Goal: Information Seeking & Learning: Learn about a topic

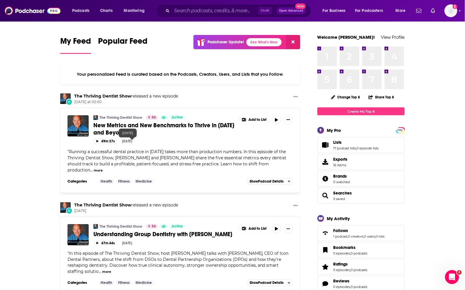
click at [452, 13] on img "Logged in as hoffmacv" at bounding box center [451, 10] width 13 height 13
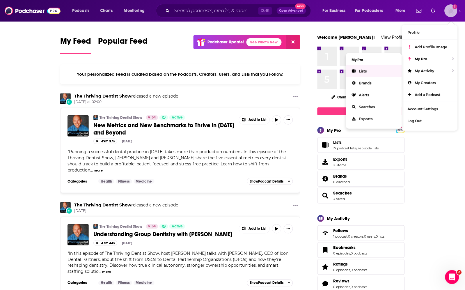
click at [376, 71] on link "Lists" at bounding box center [374, 71] width 56 height 12
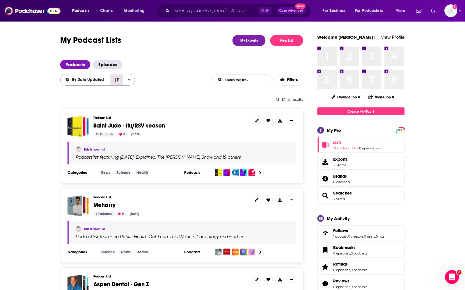
drag, startPoint x: 86, startPoint y: 94, endPoint x: 116, endPoint y: 83, distance: 31.9
click at [190, 13] on input "Search podcasts, credits, & more..." at bounding box center [215, 10] width 87 height 9
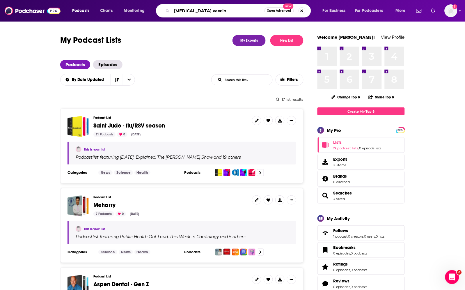
type input "[MEDICAL_DATA]"
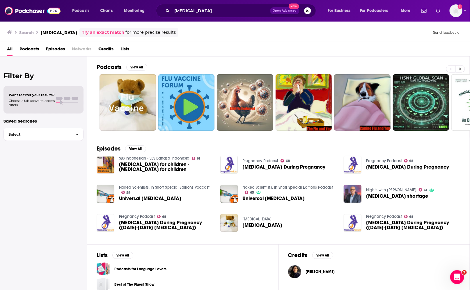
click at [62, 44] on span "Episodes" at bounding box center [55, 50] width 19 height 12
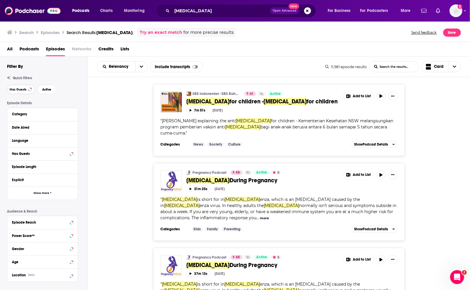
click at [27, 89] on button "Has Guests" at bounding box center [21, 89] width 28 height 9
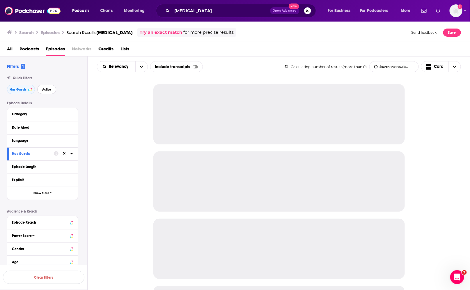
click at [47, 92] on button "Active" at bounding box center [46, 89] width 19 height 9
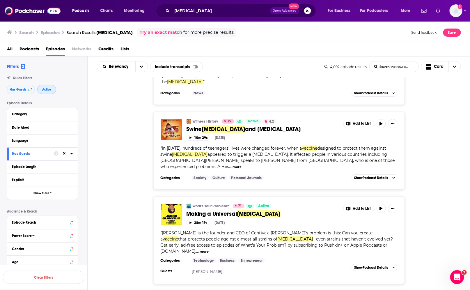
scroll to position [129, 0]
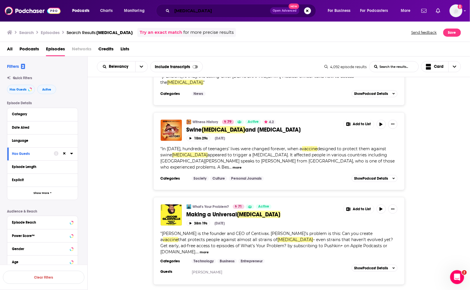
click at [257, 11] on input "[MEDICAL_DATA]" at bounding box center [221, 10] width 98 height 9
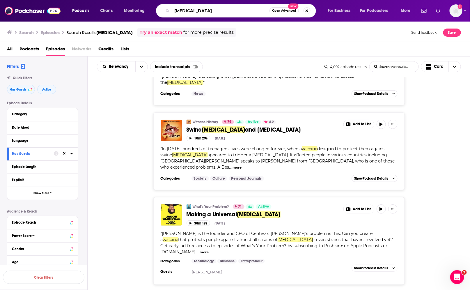
click at [257, 11] on input "[MEDICAL_DATA]" at bounding box center [221, 10] width 98 height 9
click at [253, 9] on input "[MEDICAL_DATA]" at bounding box center [221, 10] width 98 height 9
type input "f"
type input "[PERSON_NAME]"
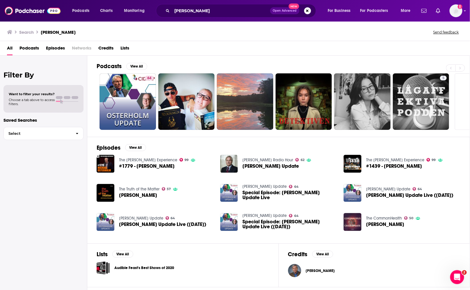
click at [37, 48] on span "Podcasts" at bounding box center [30, 49] width 20 height 12
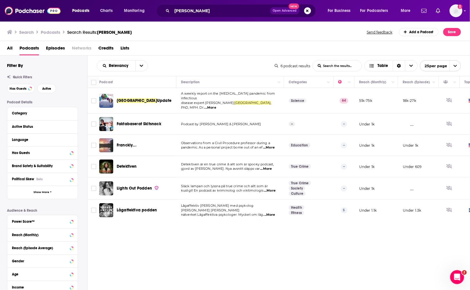
click at [157, 99] on span "Update" at bounding box center [164, 100] width 14 height 5
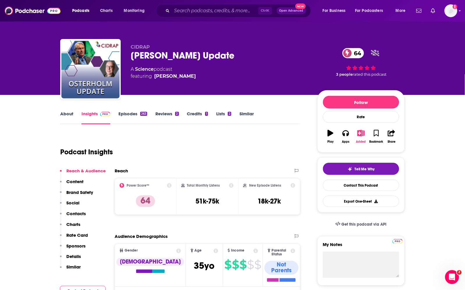
click at [359, 135] on icon "button" at bounding box center [361, 133] width 7 height 6
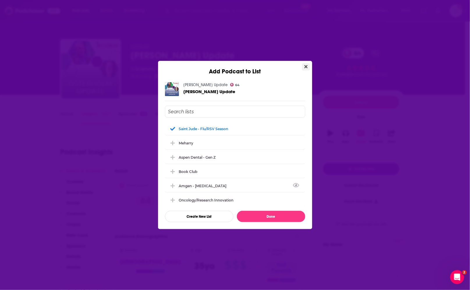
click at [308, 65] on button "Close" at bounding box center [306, 66] width 8 height 7
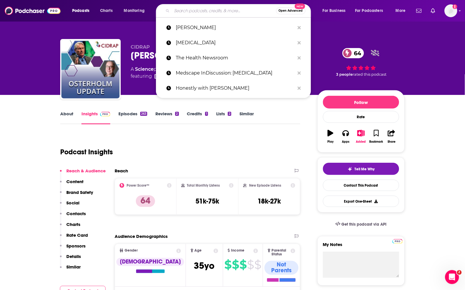
click at [192, 13] on input "Search podcasts, credits, & more..." at bounding box center [224, 10] width 104 height 9
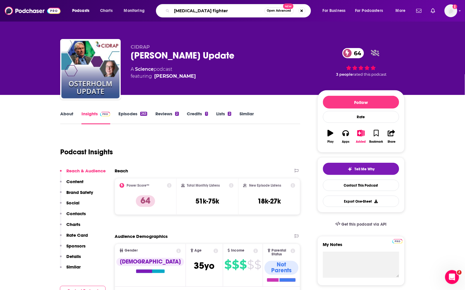
type input "[MEDICAL_DATA] fighters"
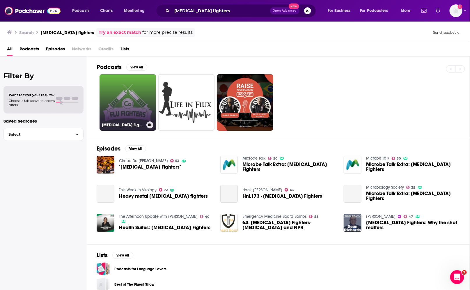
click at [121, 116] on link "[MEDICAL_DATA] Fighters" at bounding box center [128, 102] width 57 height 57
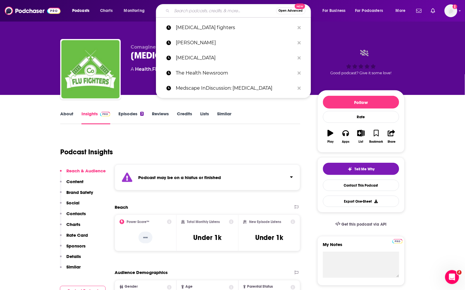
click at [218, 9] on input "Search podcasts, credits, & more..." at bounding box center [224, 10] width 104 height 9
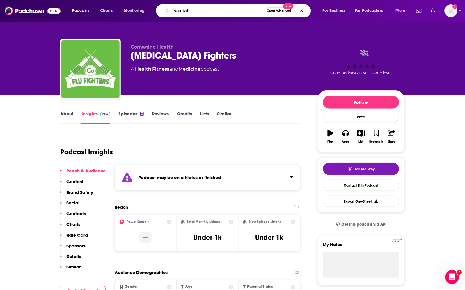
type input "vax talk"
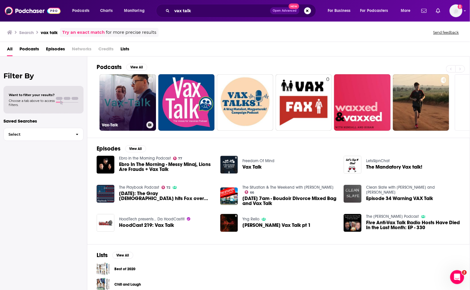
click at [121, 98] on link "Vax-Talk" at bounding box center [128, 102] width 57 height 57
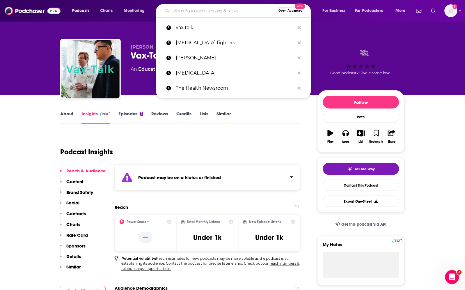
click at [221, 12] on input "Search podcasts, credits, & more..." at bounding box center [224, 10] width 104 height 9
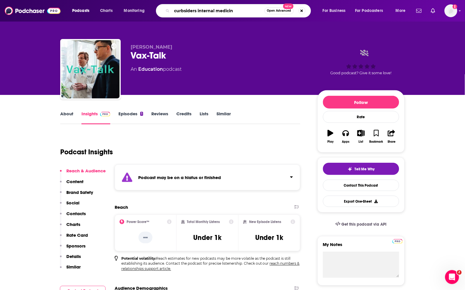
type input "curbsiders internal medicine"
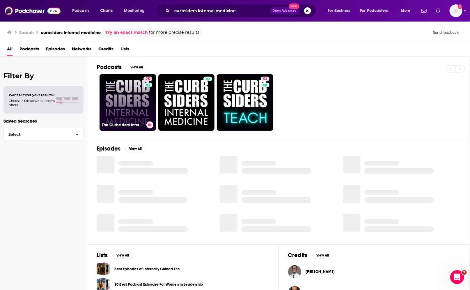
click at [123, 101] on link "75 The Curbsiders Internal Medicine Podcast" at bounding box center [128, 102] width 57 height 57
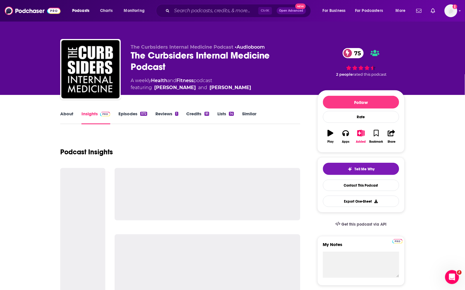
click at [127, 114] on link "Episodes 572" at bounding box center [133, 117] width 29 height 13
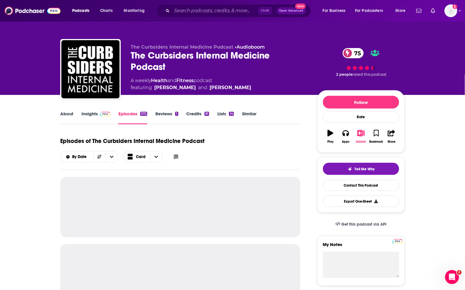
click at [361, 130] on button "Added" at bounding box center [361, 136] width 15 height 21
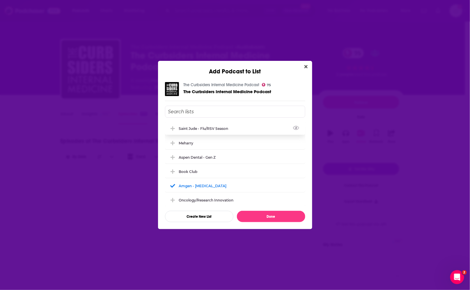
click at [217, 125] on div "Saint Jude - flu/RSV season" at bounding box center [235, 128] width 140 height 13
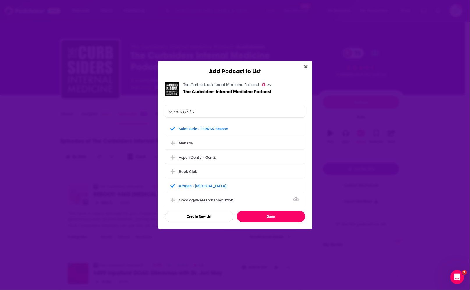
click at [263, 219] on button "Done" at bounding box center [271, 216] width 68 height 11
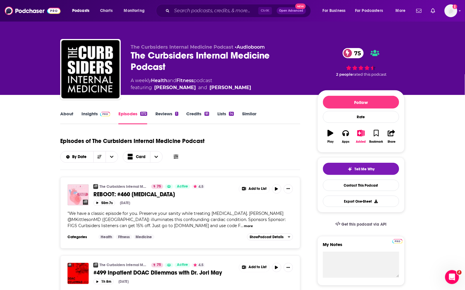
drag, startPoint x: 229, startPoint y: 16, endPoint x: 229, endPoint y: 6, distance: 9.3
click at [229, 16] on div "Ctrl K Open Advanced New" at bounding box center [233, 10] width 155 height 13
click at [229, 5] on div "Ctrl K Open Advanced New" at bounding box center [233, 10] width 155 height 13
click at [230, 8] on input "Search podcasts, credits, & more..." at bounding box center [215, 10] width 87 height 9
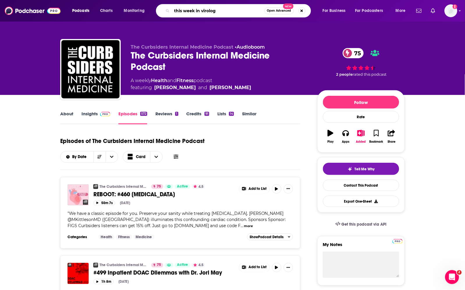
type input "this week in virology"
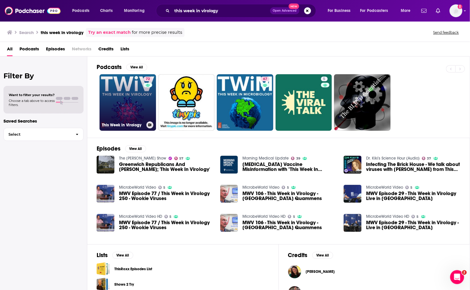
click at [131, 104] on link "72 This Week in Virology" at bounding box center [128, 102] width 57 height 57
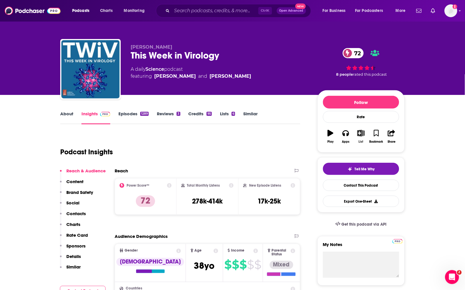
click at [360, 134] on icon "button" at bounding box center [361, 133] width 7 height 6
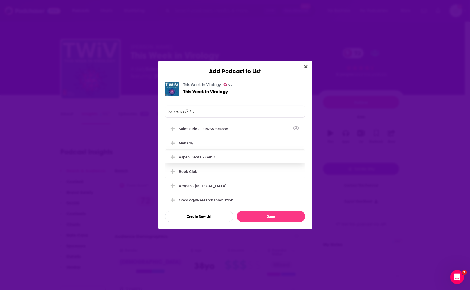
click at [189, 129] on div "Saint Jude - flu/RSV season" at bounding box center [205, 129] width 53 height 4
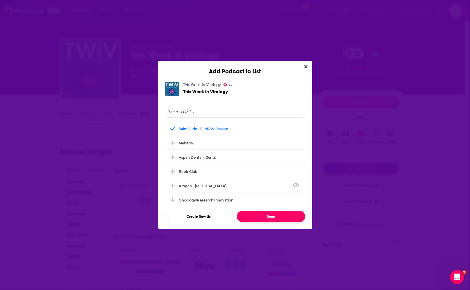
click at [288, 214] on button "Done" at bounding box center [271, 216] width 68 height 11
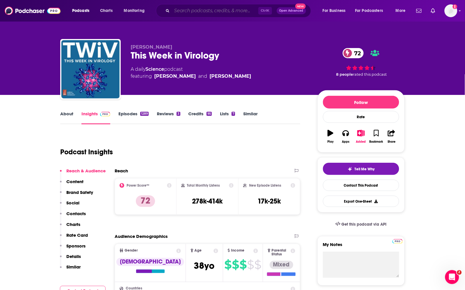
click at [219, 7] on input "Search podcasts, credits, & more..." at bounding box center [215, 10] width 87 height 9
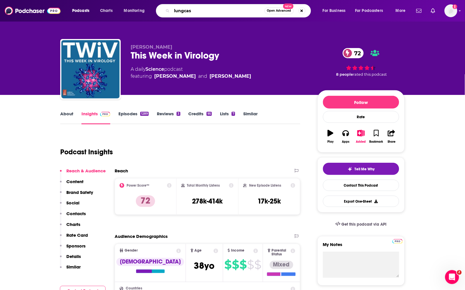
type input "lungcast"
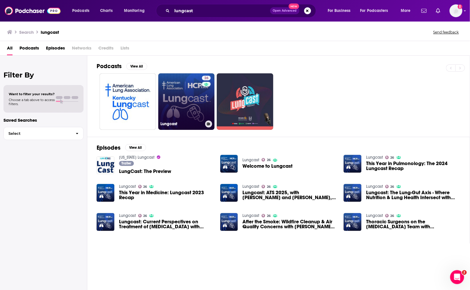
click at [207, 113] on div "26" at bounding box center [207, 98] width 10 height 45
